Goal: Task Accomplishment & Management: Complete application form

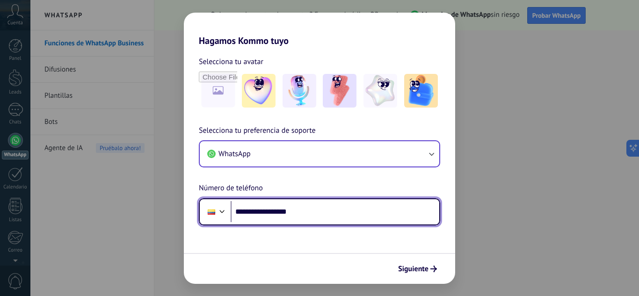
type input "**********"
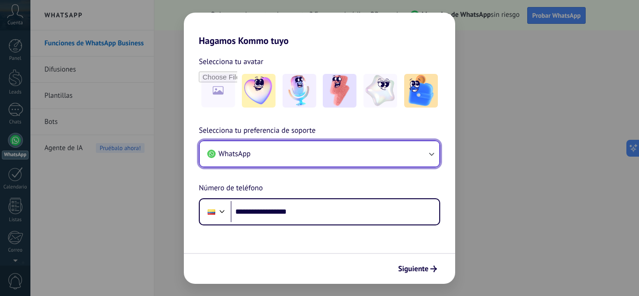
click at [390, 155] on button "WhatsApp" at bounding box center [320, 153] width 240 height 25
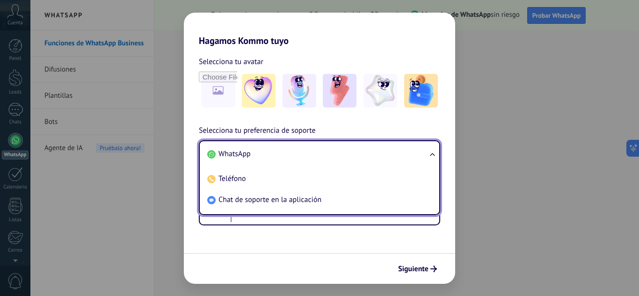
click at [288, 262] on div "Siguiente" at bounding box center [320, 268] width 272 height 31
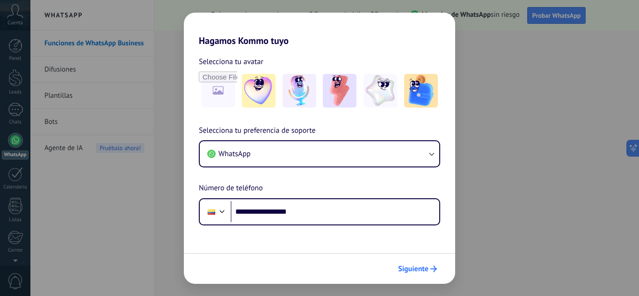
click at [418, 266] on span "Siguiente" at bounding box center [413, 269] width 30 height 7
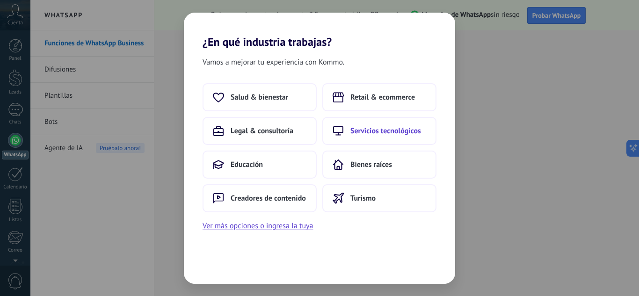
click at [363, 131] on span "Servicios tecnológicos" at bounding box center [386, 130] width 71 height 9
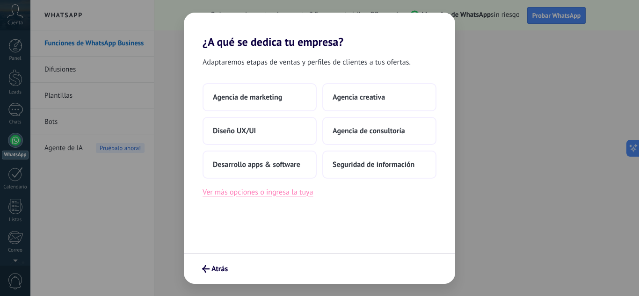
click at [285, 192] on button "Ver más opciones o ingresa la tuya" at bounding box center [258, 192] width 110 height 12
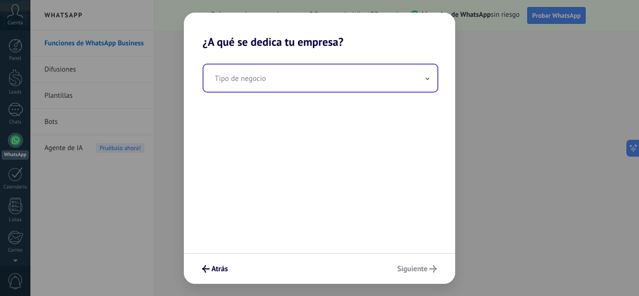
click at [264, 86] on input "text" at bounding box center [321, 78] width 234 height 27
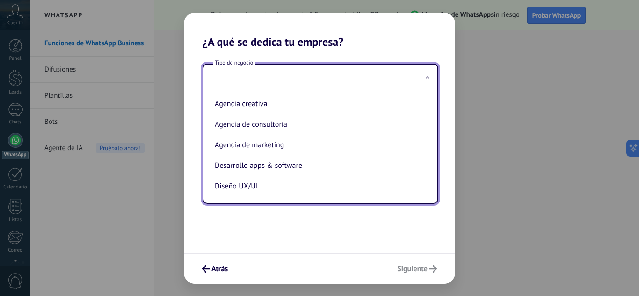
click at [268, 240] on div "Tipo de negocio Agencia creativa Agencia de consultoría Agencia de marketing De…" at bounding box center [320, 151] width 272 height 205
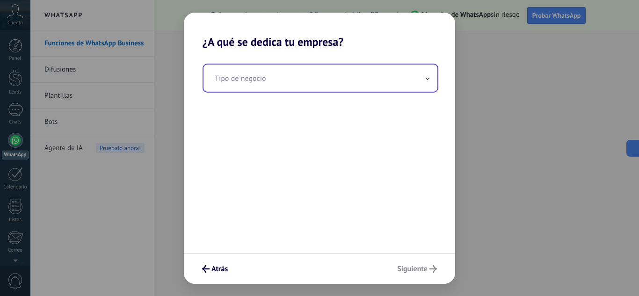
click at [319, 84] on input "text" at bounding box center [321, 78] width 234 height 27
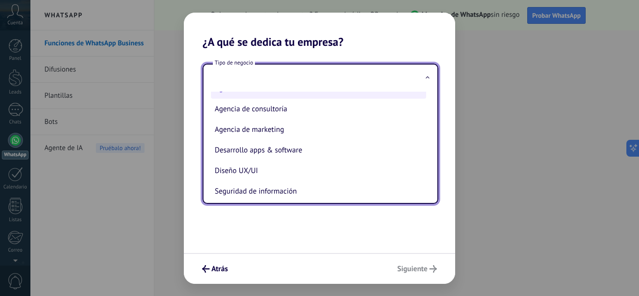
scroll to position [22, 0]
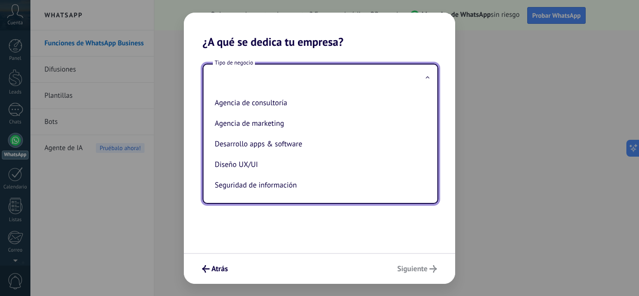
click at [262, 216] on div "Tipo de negocio Agencia creativa Agencia de consultoría Agencia de marketing De…" at bounding box center [320, 151] width 272 height 205
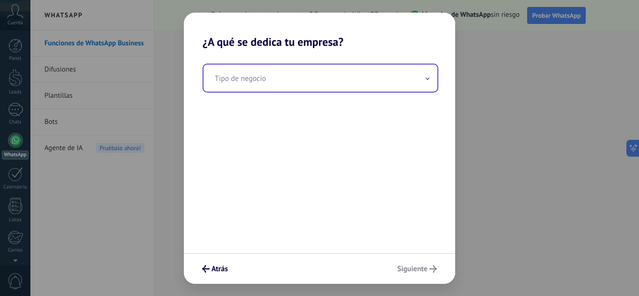
click at [261, 90] on input "text" at bounding box center [321, 78] width 234 height 27
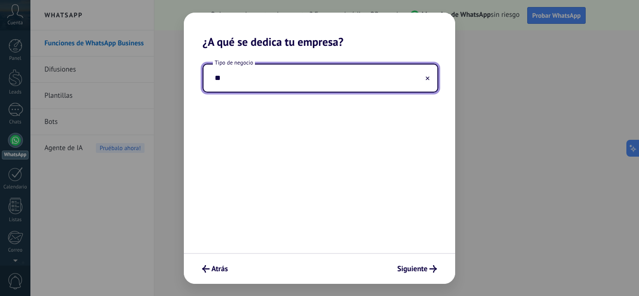
type input "*"
type input "**********"
click at [404, 266] on span "Siguiente" at bounding box center [412, 269] width 30 height 7
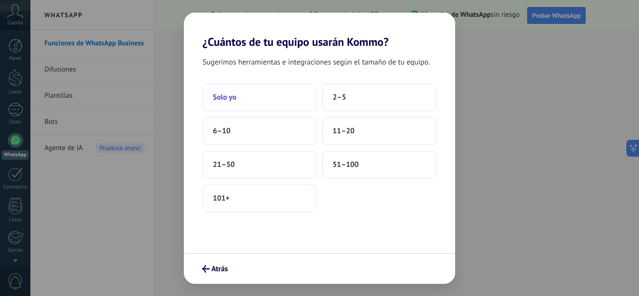
click at [264, 95] on button "Solo yo" at bounding box center [260, 97] width 114 height 28
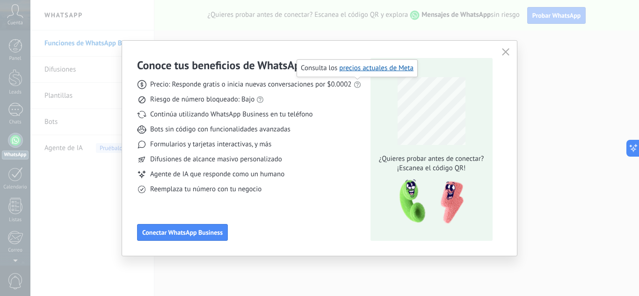
click at [358, 85] on use at bounding box center [357, 84] width 7 height 7
click at [364, 69] on link "precios actuales de Meta" at bounding box center [376, 68] width 74 height 9
